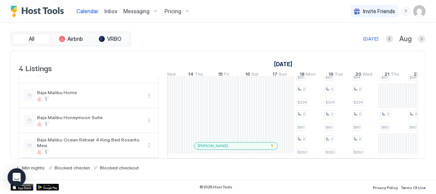
scroll to position [0, 1031]
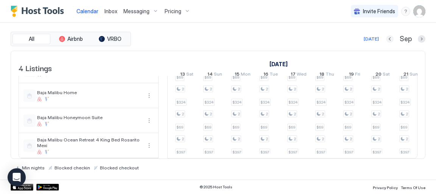
click at [391, 37] on button "Previous month" at bounding box center [390, 39] width 8 height 8
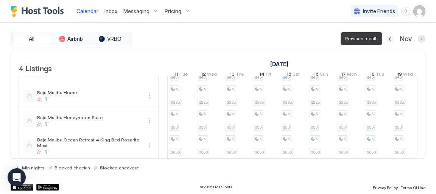
click at [389, 38] on button "Previous month" at bounding box center [390, 39] width 8 height 8
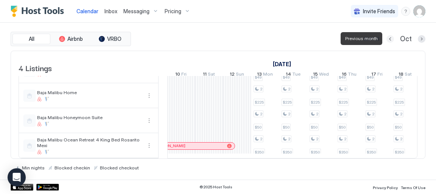
click at [389, 38] on button "Previous month" at bounding box center [390, 39] width 8 height 8
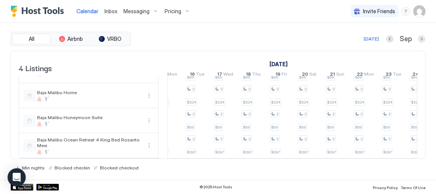
drag, startPoint x: 307, startPoint y: 154, endPoint x: 327, endPoint y: 154, distance: 19.7
click at [327, 154] on td "2 $69 2 $324 2 $80 2 $397 2 $69 2 $324 2 $80 2 $397 2 $69 2 $324 2 $80 2 $397 2…" at bounding box center [292, 108] width 250 height 100
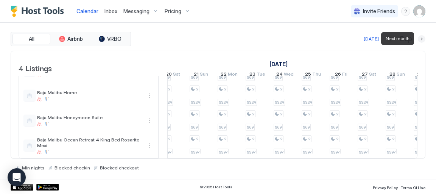
click at [420, 38] on button "Next month" at bounding box center [422, 39] width 8 height 8
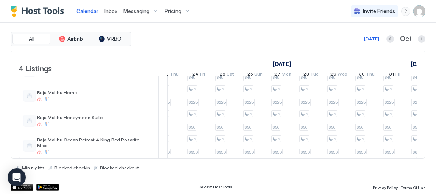
drag, startPoint x: 217, startPoint y: 154, endPoint x: 237, endPoint y: 155, distance: 19.7
click at [237, 159] on div at bounding box center [292, 159] width 250 height 0
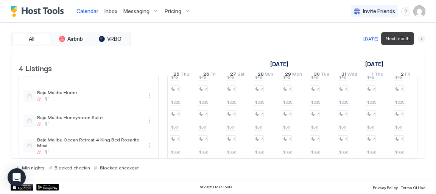
click at [422, 39] on button "Next month" at bounding box center [422, 39] width 8 height 8
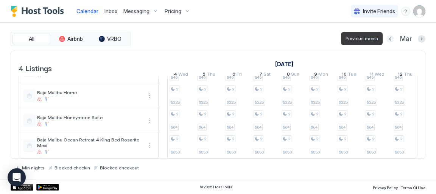
click at [391, 38] on button "Previous month" at bounding box center [390, 39] width 8 height 8
click at [391, 38] on button "Previous month" at bounding box center [391, 39] width 8 height 8
click at [391, 38] on button "Previous month" at bounding box center [390, 39] width 8 height 8
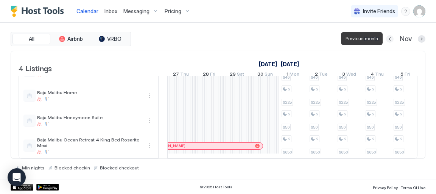
click at [391, 38] on button "Previous month" at bounding box center [390, 39] width 8 height 8
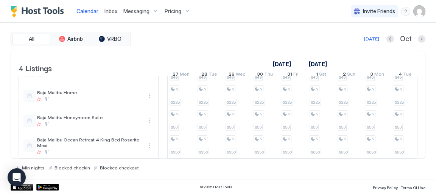
click at [173, 11] on span "Pricing" at bounding box center [173, 11] width 17 height 7
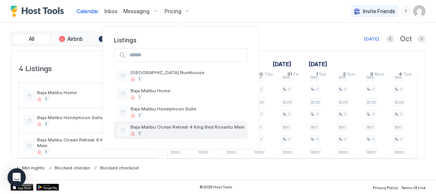
click at [173, 127] on span "Baja Malibu Ocean Retreat 4 King Bed Rosarito Mexi" at bounding box center [188, 127] width 114 height 6
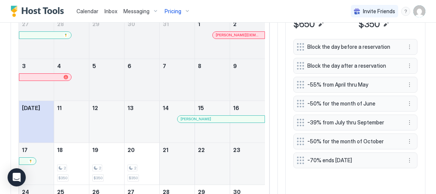
scroll to position [248, 0]
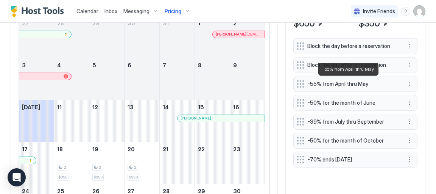
click at [326, 83] on span "-55% from April thru May" at bounding box center [352, 84] width 90 height 7
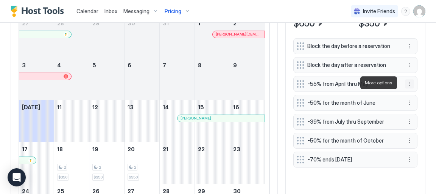
click at [405, 79] on button "More options" at bounding box center [409, 83] width 9 height 9
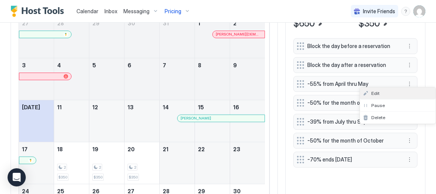
click at [372, 94] on span "Edit" at bounding box center [375, 93] width 8 height 6
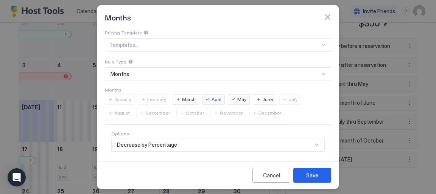
click at [182, 98] on span "March" at bounding box center [189, 99] width 14 height 7
click at [148, 97] on span "February" at bounding box center [156, 99] width 19 height 7
click at [120, 99] on span "January" at bounding box center [122, 99] width 17 height 7
click at [259, 112] on span "December" at bounding box center [270, 113] width 23 height 7
click at [220, 113] on span "November" at bounding box center [231, 113] width 23 height 7
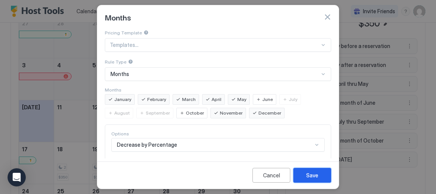
click at [321, 176] on button "Save" at bounding box center [312, 175] width 38 height 15
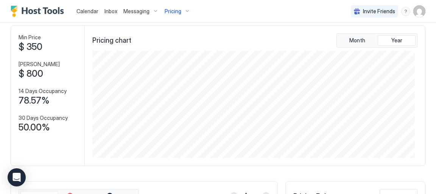
scroll to position [0, 0]
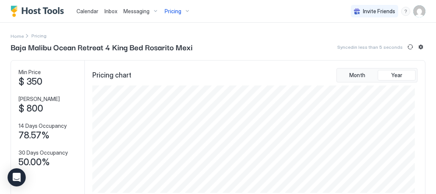
click at [86, 12] on span "Calendar" at bounding box center [87, 11] width 22 height 6
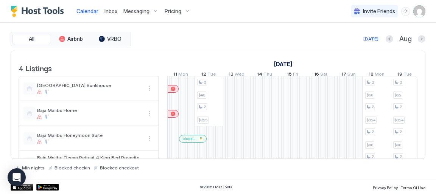
scroll to position [0, 456]
